Goal: Navigation & Orientation: Find specific page/section

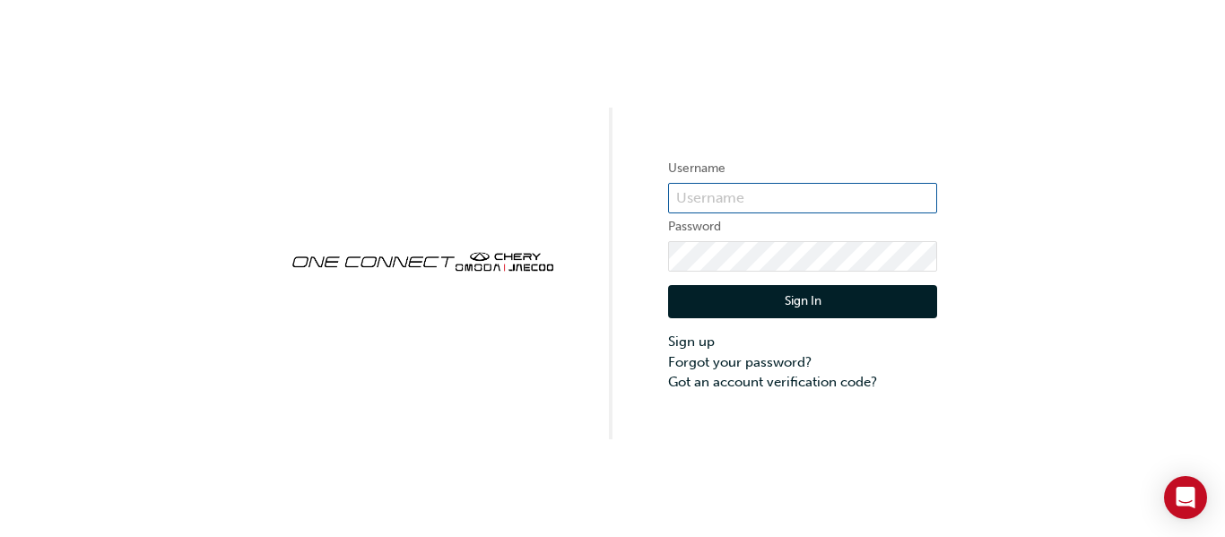
click at [724, 187] on input "text" at bounding box center [802, 198] width 269 height 30
type input "[EMAIL_ADDRESS][DOMAIN_NAME]"
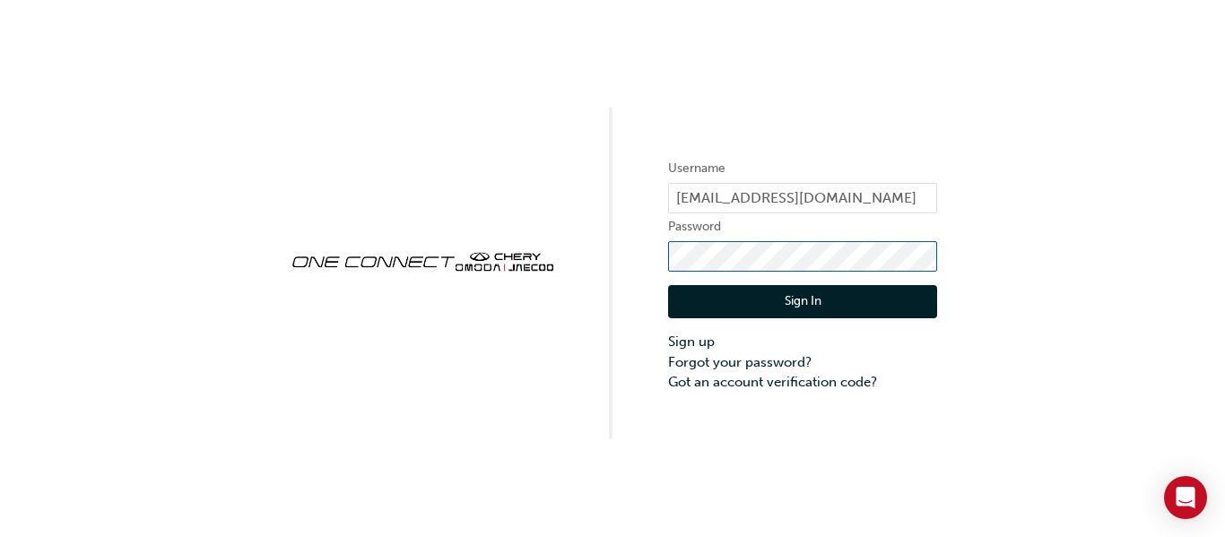
click button "Sign In" at bounding box center [802, 302] width 269 height 34
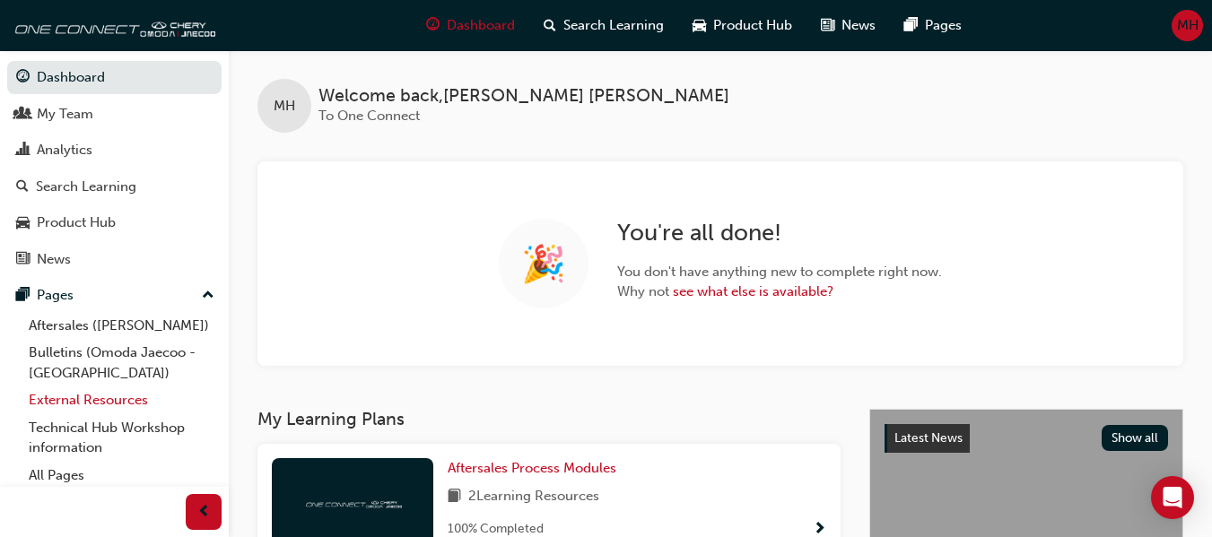
click at [74, 406] on link "External Resources" at bounding box center [122, 400] width 200 height 28
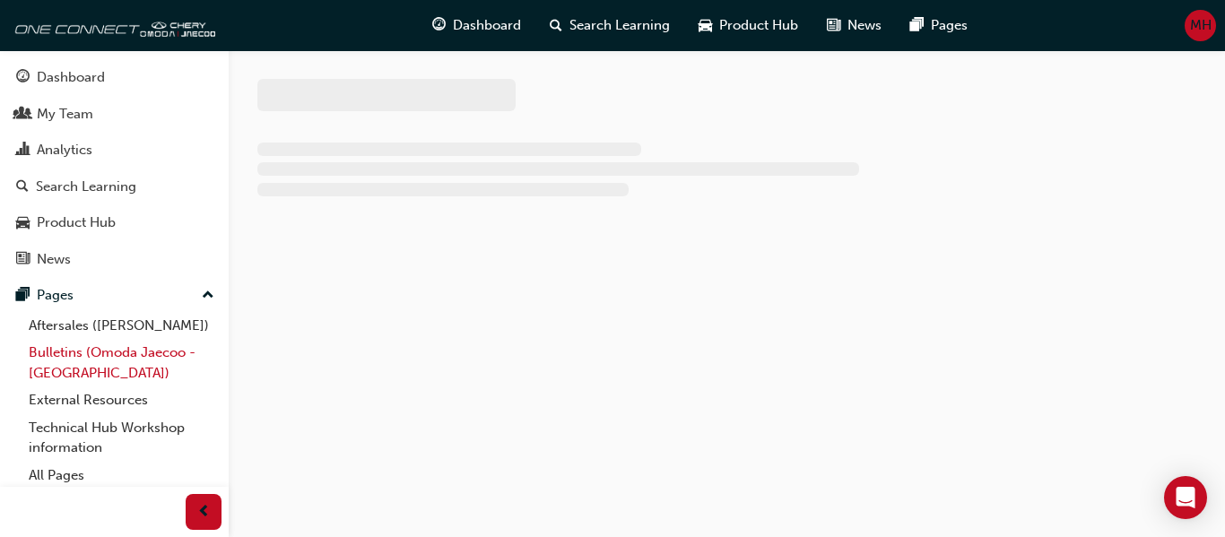
click at [139, 346] on link "Bulletins (Omoda Jaecoo - [GEOGRAPHIC_DATA])" at bounding box center [122, 363] width 200 height 48
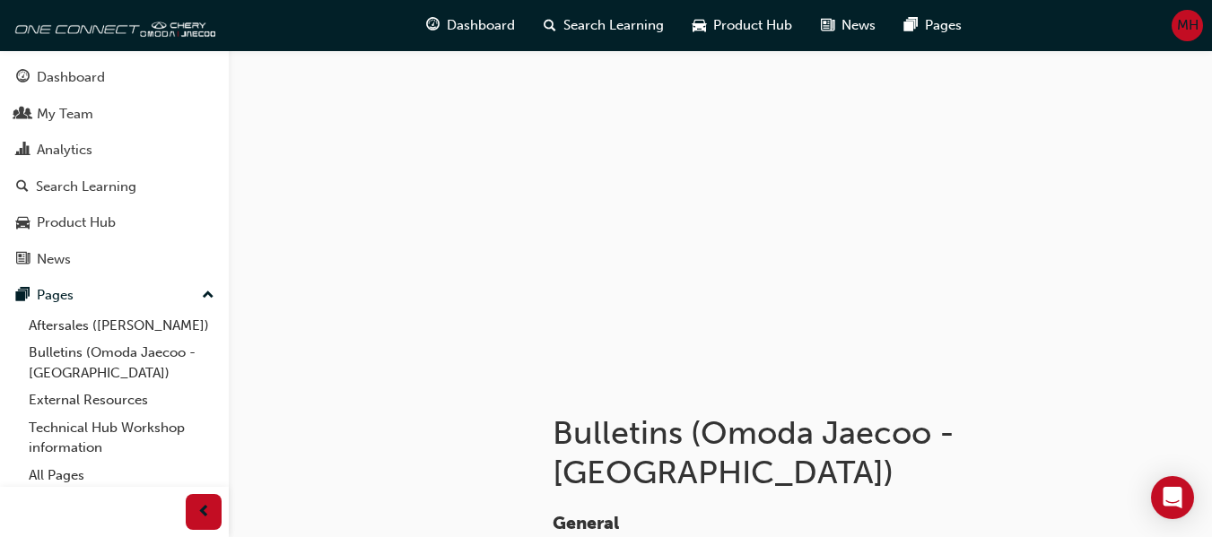
scroll to position [359, 0]
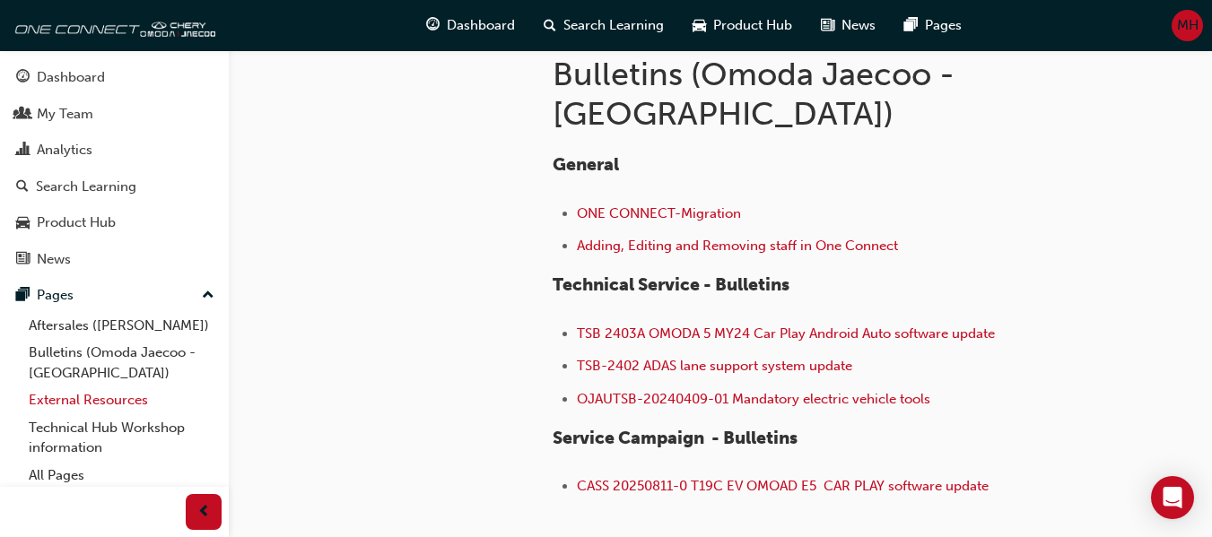
click at [59, 405] on link "External Resources" at bounding box center [122, 400] width 200 height 28
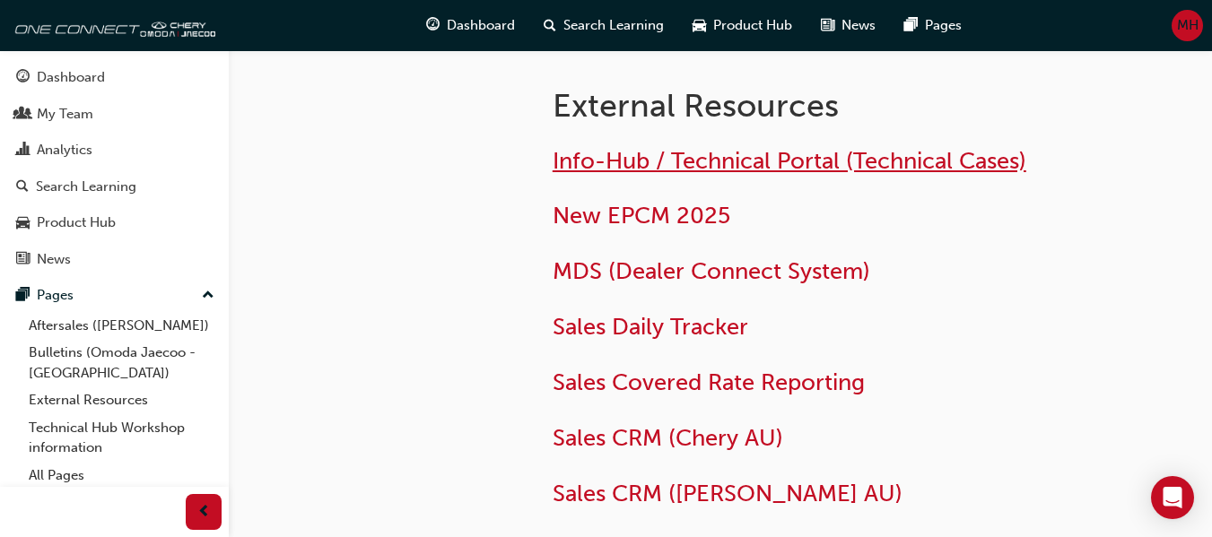
click at [620, 162] on span "Info-Hub / Technical Portal (Technical Cases)" at bounding box center [788, 161] width 473 height 28
